Goal: Find contact information: Find contact information

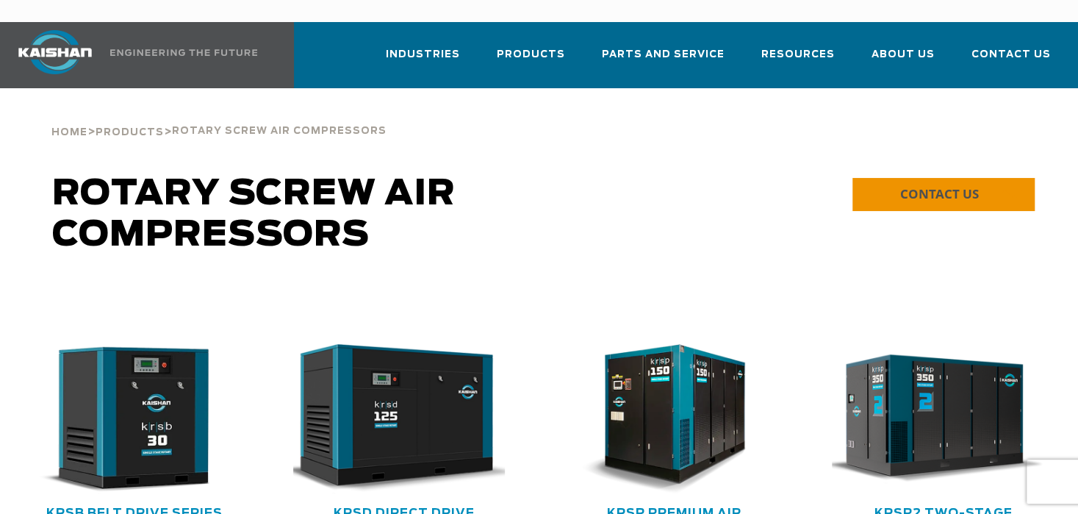
click at [970, 185] on span "CONTACT US" at bounding box center [938, 193] width 79 height 17
